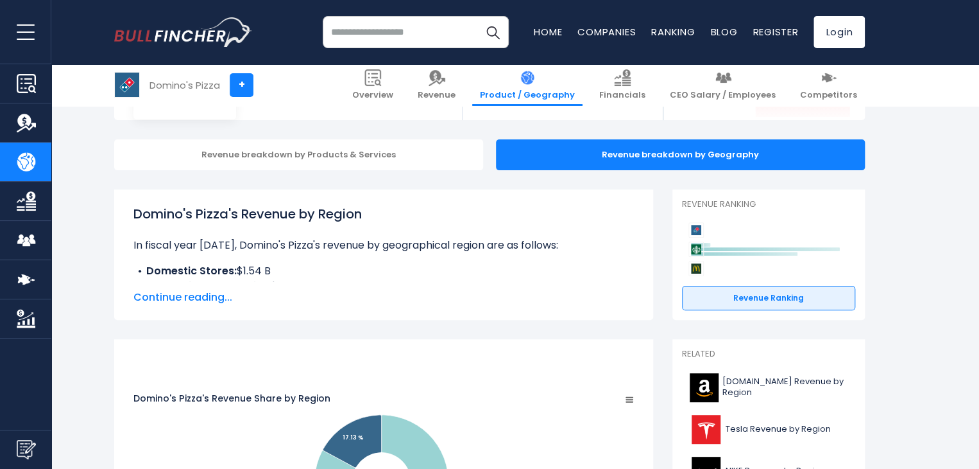
scroll to position [128, 0]
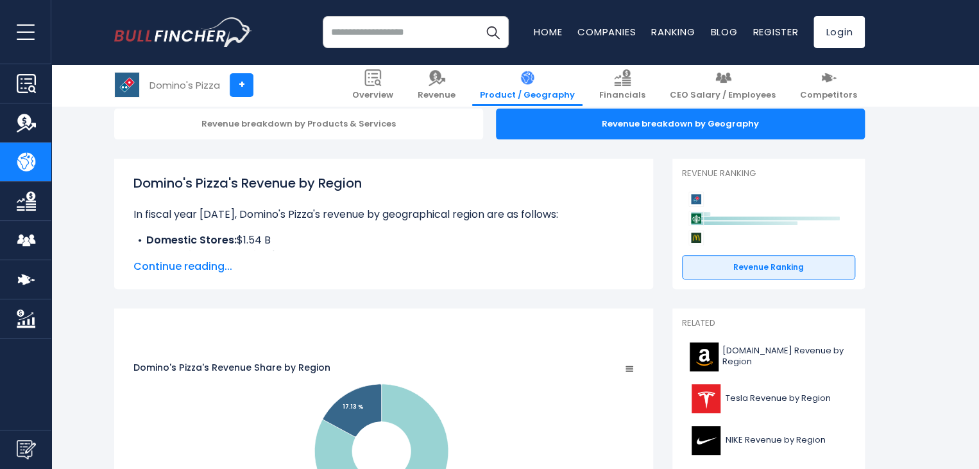
click at [182, 271] on span "Continue reading..." at bounding box center [383, 266] width 501 height 15
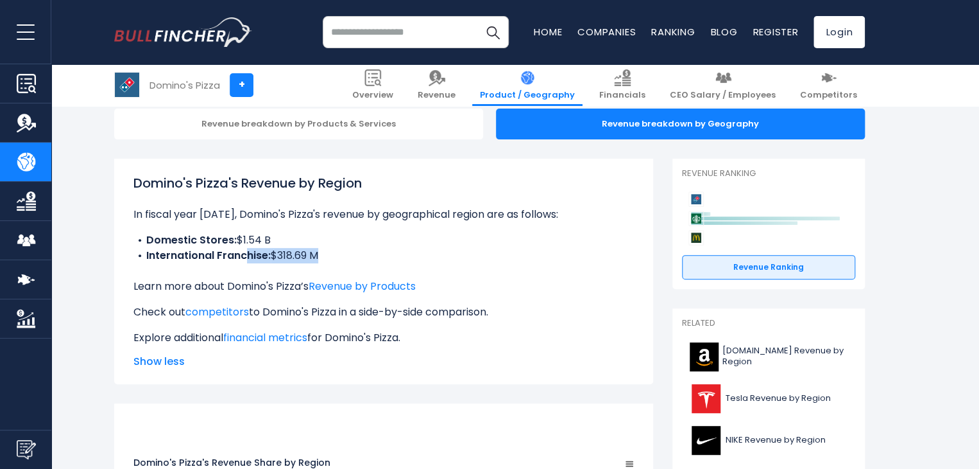
click at [286, 265] on div "Domino's Pizza's Revenue by Region In fiscal year [DATE], Domino's Pizza's reve…" at bounding box center [383, 259] width 501 height 172
click at [305, 266] on div "Domino's Pizza's Revenue by Region In fiscal year [DATE], Domino's Pizza's reve…" at bounding box center [383, 259] width 501 height 172
drag, startPoint x: 288, startPoint y: 257, endPoint x: 362, endPoint y: 252, distance: 74.6
click at [362, 252] on li "International Franchise: $318.69 M" at bounding box center [383, 255] width 501 height 15
click at [380, 257] on li "International Franchise: $318.69 M" at bounding box center [383, 255] width 501 height 15
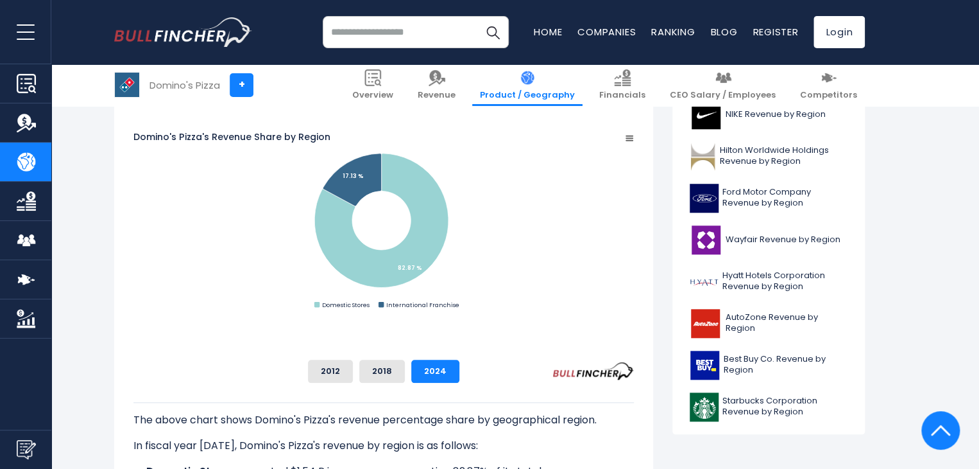
scroll to position [449, 0]
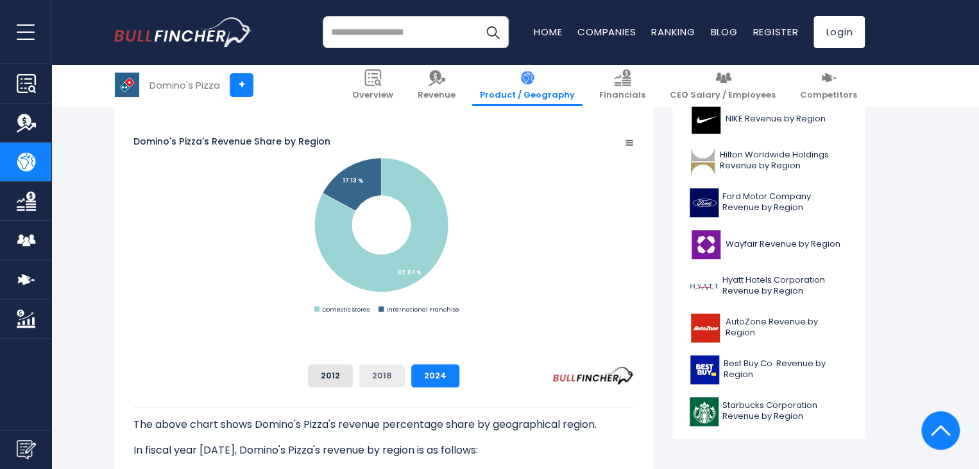
click at [405, 373] on button "2018" at bounding box center [382, 375] width 46 height 23
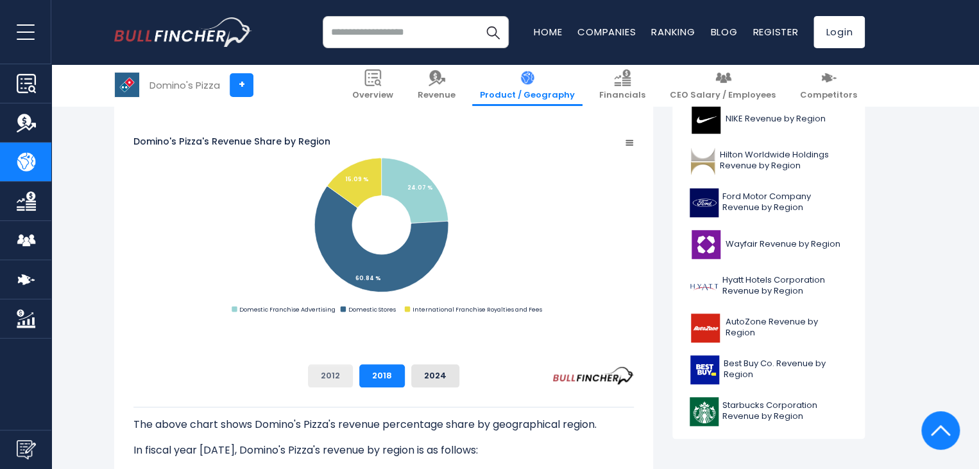
click at [353, 372] on button "2012" at bounding box center [330, 375] width 45 height 23
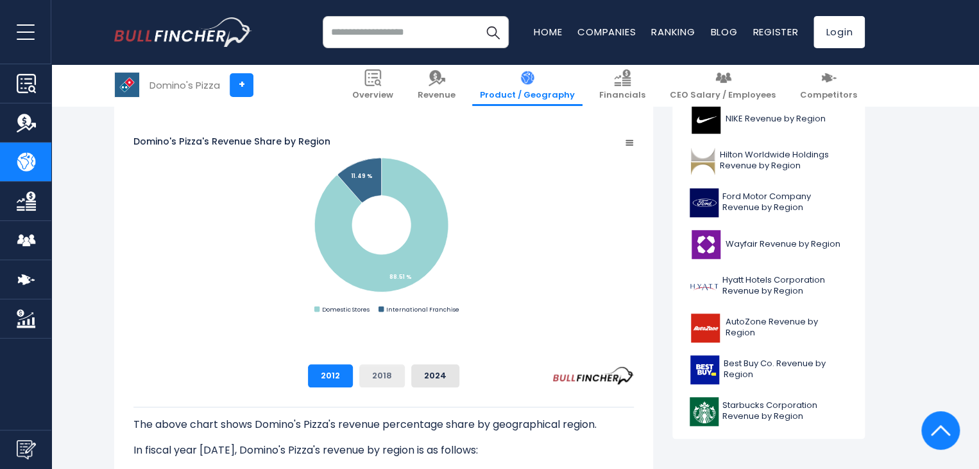
click at [405, 376] on button "2018" at bounding box center [382, 375] width 46 height 23
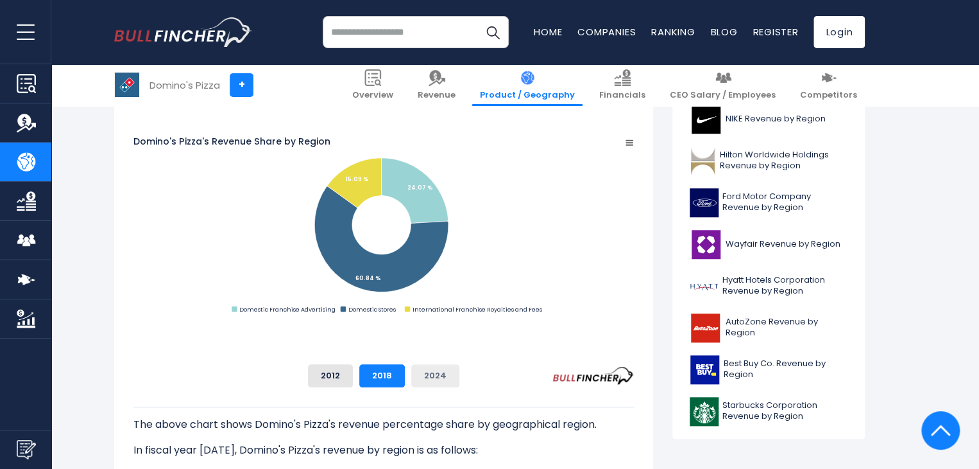
click at [460, 370] on button "2024" at bounding box center [435, 375] width 48 height 23
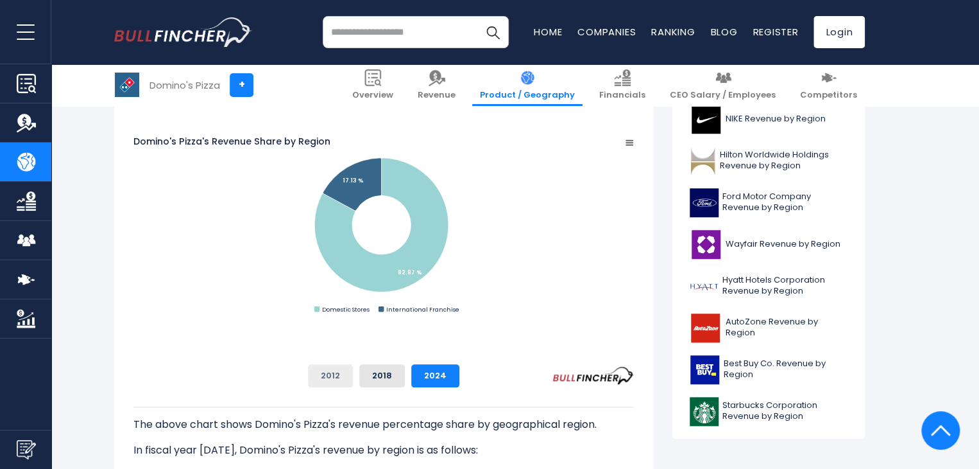
click at [353, 370] on button "2012" at bounding box center [330, 375] width 45 height 23
click at [460, 367] on button "2024" at bounding box center [435, 375] width 48 height 23
click at [353, 383] on button "2012" at bounding box center [330, 375] width 45 height 23
click at [460, 377] on button "2024" at bounding box center [435, 375] width 48 height 23
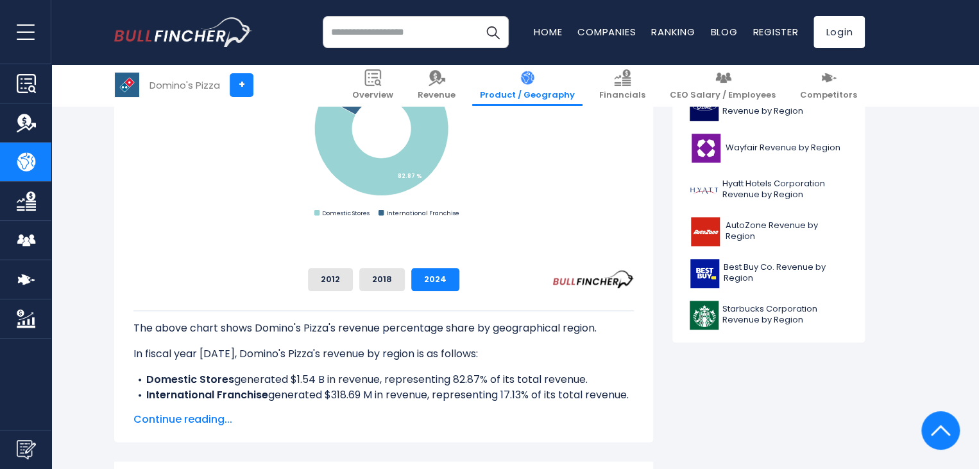
scroll to position [578, 0]
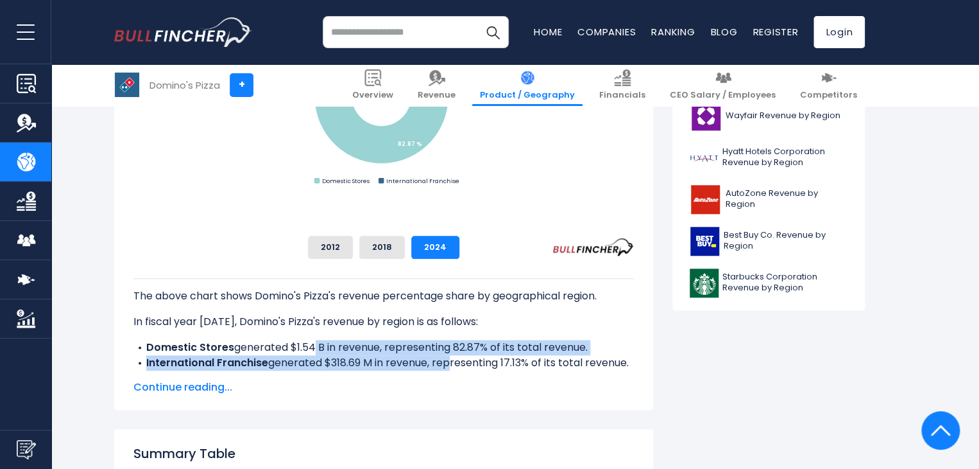
drag, startPoint x: 450, startPoint y: 361, endPoint x: 495, endPoint y: 368, distance: 46.2
click at [486, 367] on div "The above chart shows Domino's Pizza's revenue percentage share by geographical…" at bounding box center [383, 362] width 501 height 169
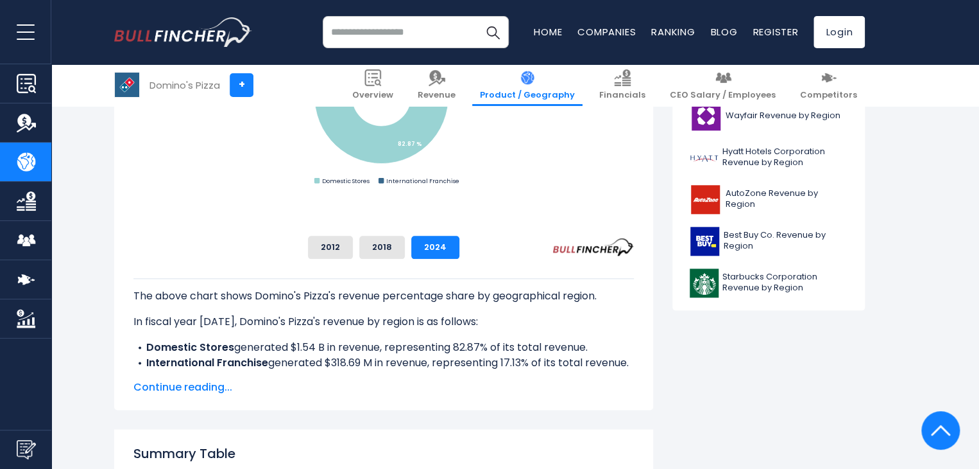
click at [495, 368] on li "International Franchise generated $318.69 M in revenue, representing 17.13% of …" at bounding box center [383, 362] width 501 height 15
drag, startPoint x: 288, startPoint y: 337, endPoint x: 398, endPoint y: 360, distance: 112.8
click at [377, 355] on div "The above chart shows Domino's Pizza's revenue percentage share by geographical…" at bounding box center [383, 362] width 501 height 169
click at [400, 361] on li "International Franchise generated $318.69 M in revenue, representing 17.13% of …" at bounding box center [383, 362] width 501 height 15
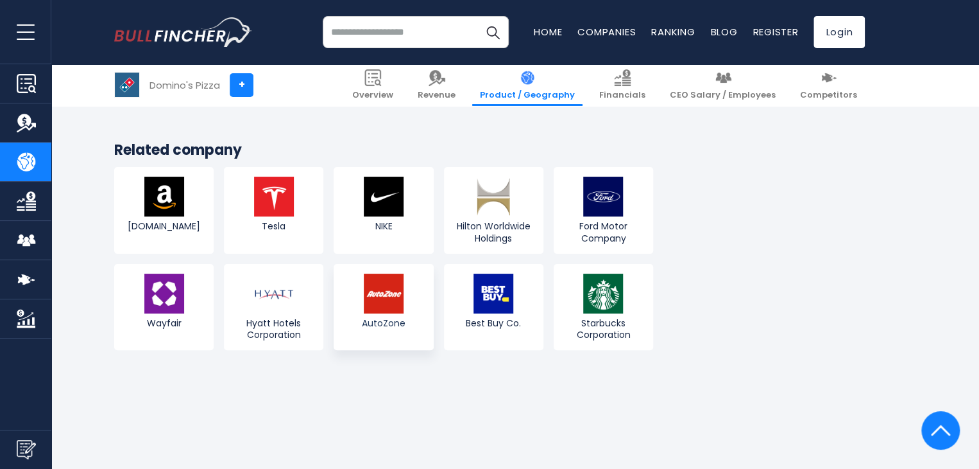
scroll to position [2439, 0]
